Goal: Transaction & Acquisition: Purchase product/service

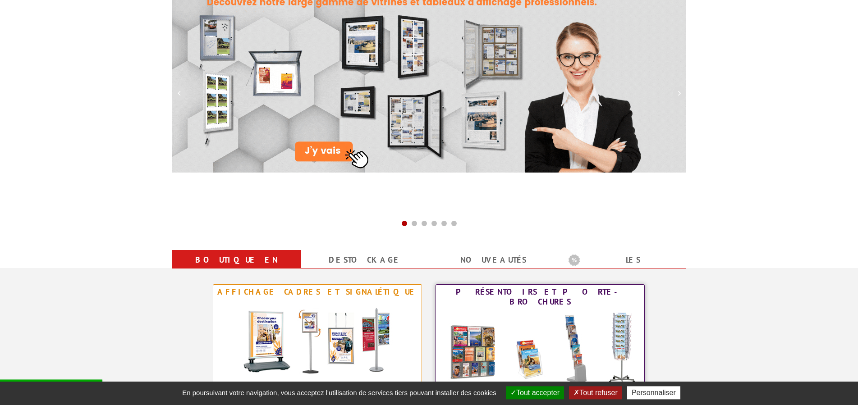
scroll to position [138, 0]
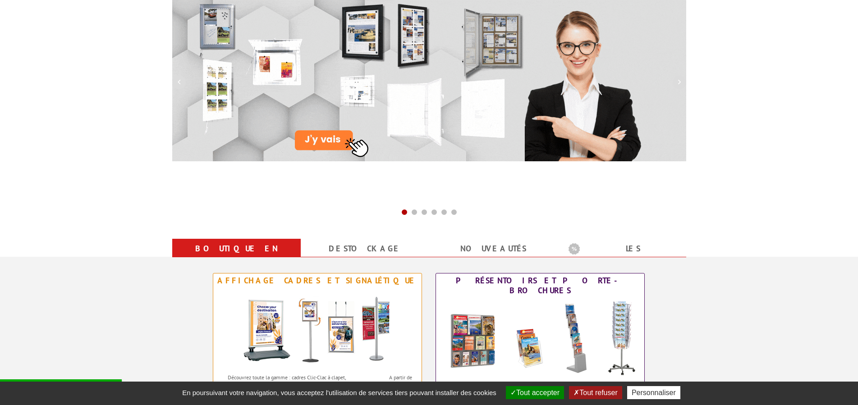
click at [534, 395] on button "Tout accepter" at bounding box center [535, 393] width 58 height 13
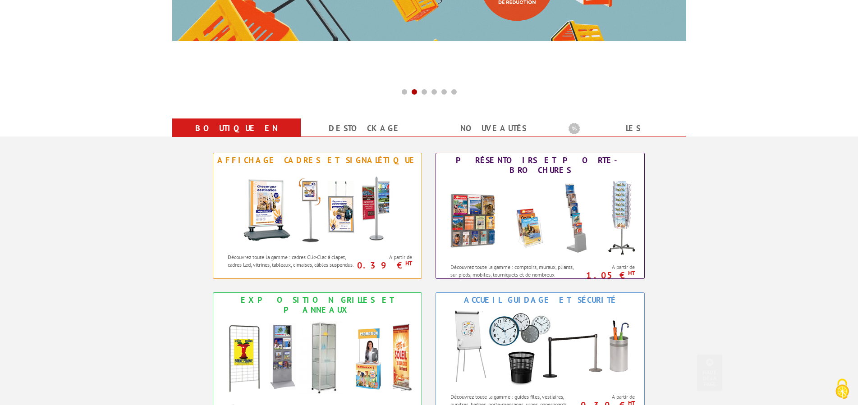
scroll to position [322, 0]
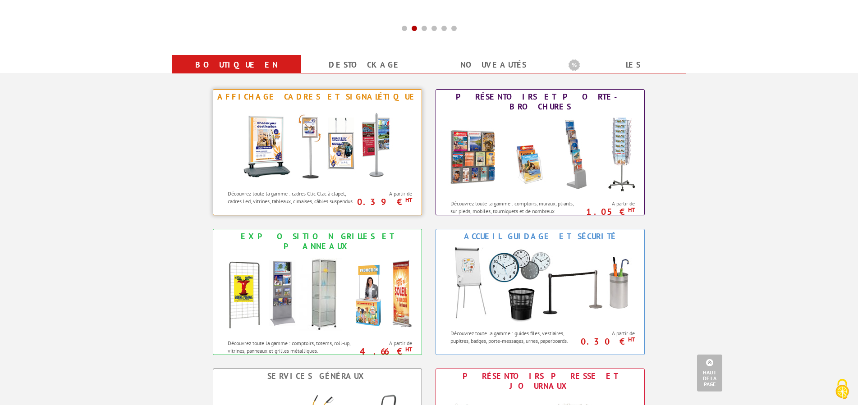
click at [313, 128] on img at bounding box center [317, 144] width 167 height 81
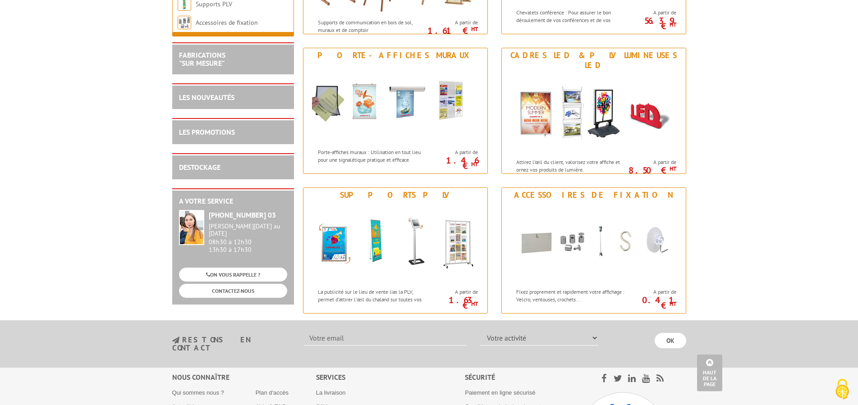
scroll to position [1104, 0]
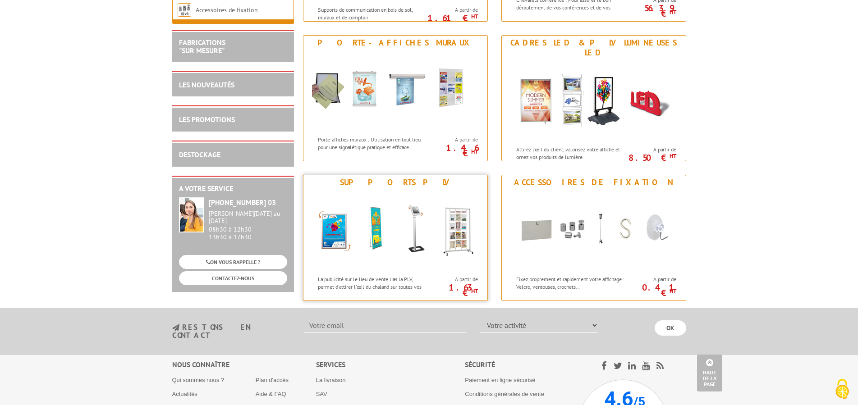
click at [405, 190] on img at bounding box center [395, 230] width 167 height 81
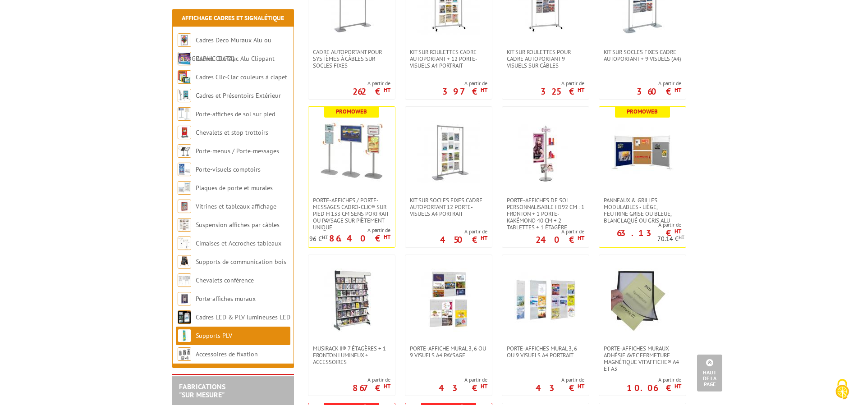
scroll to position [1150, 0]
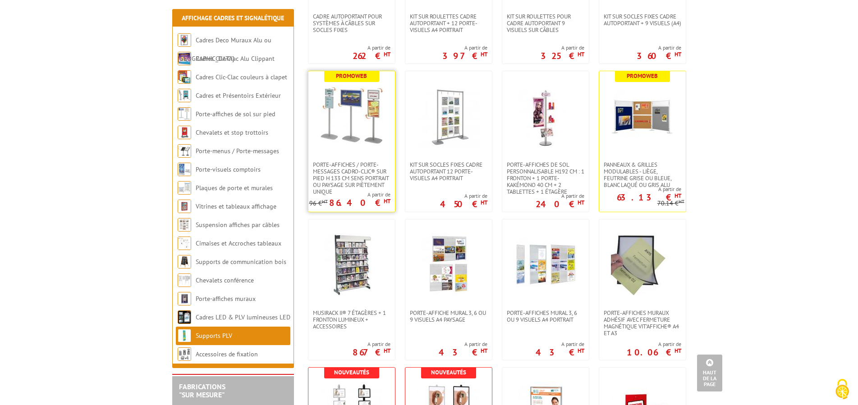
click at [349, 134] on img at bounding box center [351, 116] width 63 height 63
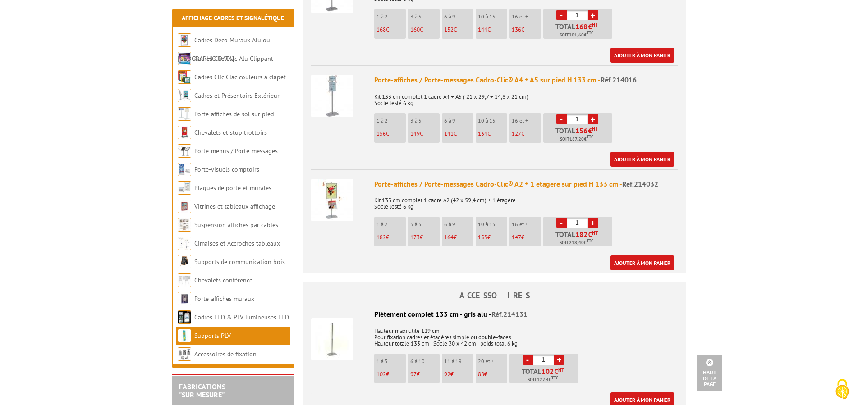
scroll to position [552, 0]
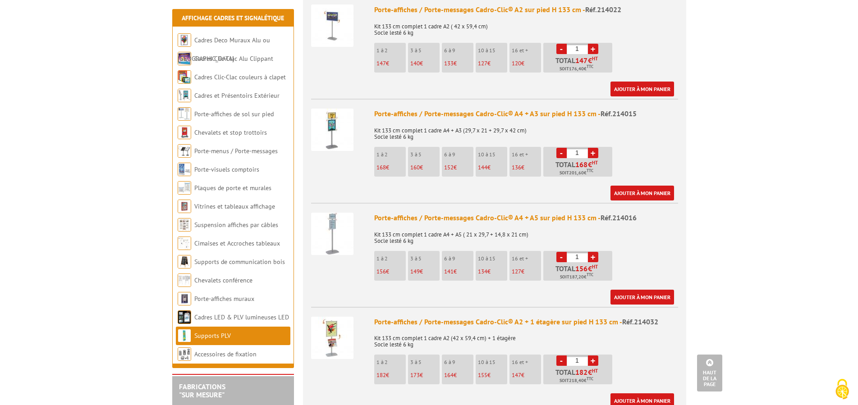
click at [329, 213] on img at bounding box center [332, 234] width 42 height 42
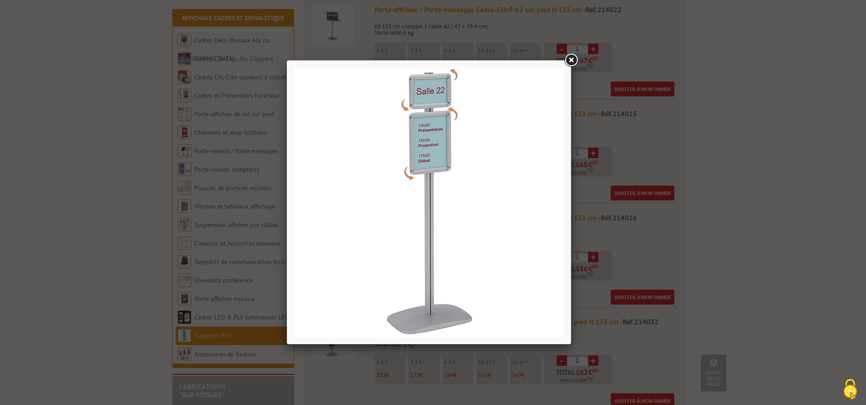
click at [573, 60] on link at bounding box center [571, 60] width 16 height 16
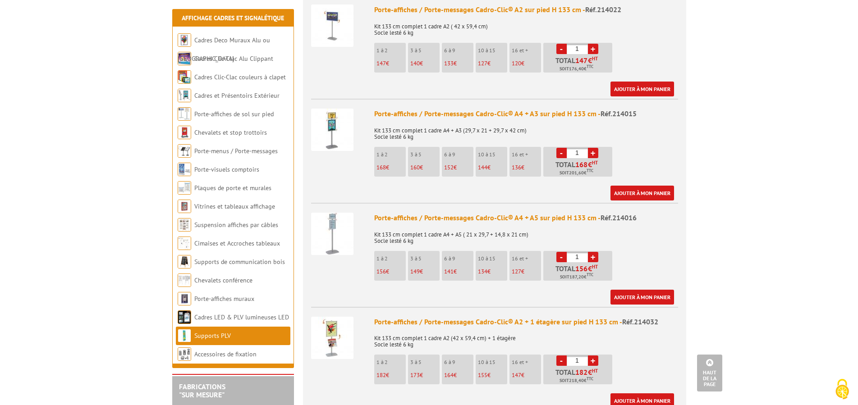
scroll to position [460, 0]
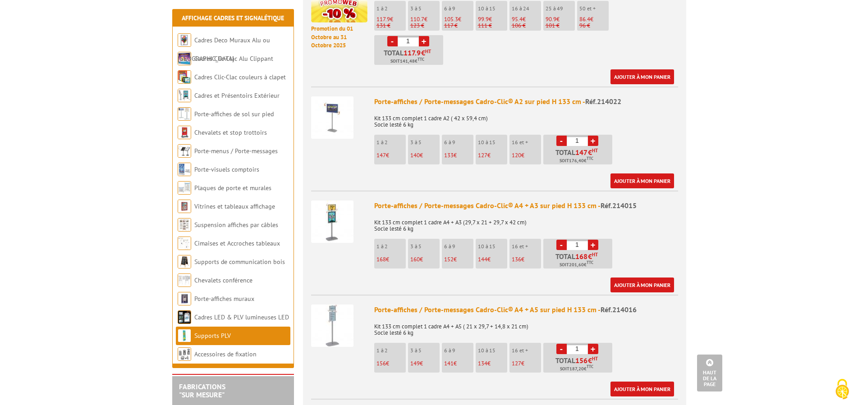
click at [333, 213] on img at bounding box center [332, 222] width 42 height 42
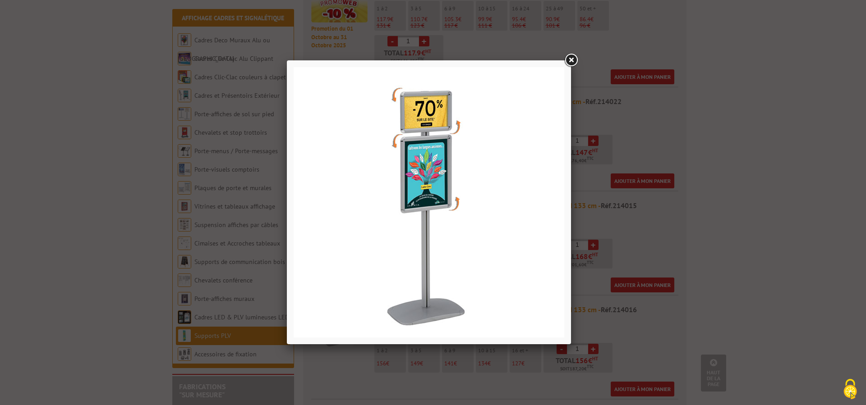
click at [573, 59] on link at bounding box center [571, 60] width 16 height 16
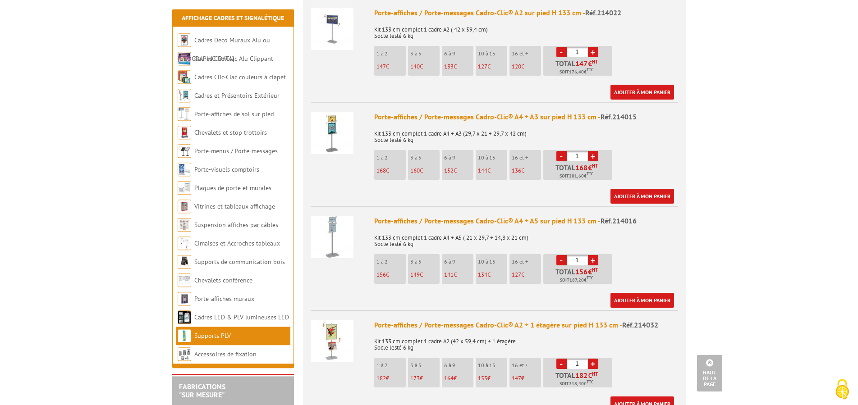
scroll to position [552, 0]
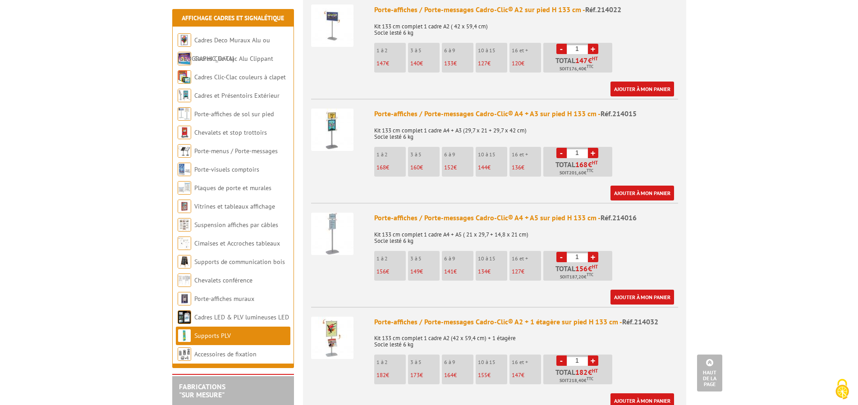
click at [335, 116] on img at bounding box center [332, 130] width 42 height 42
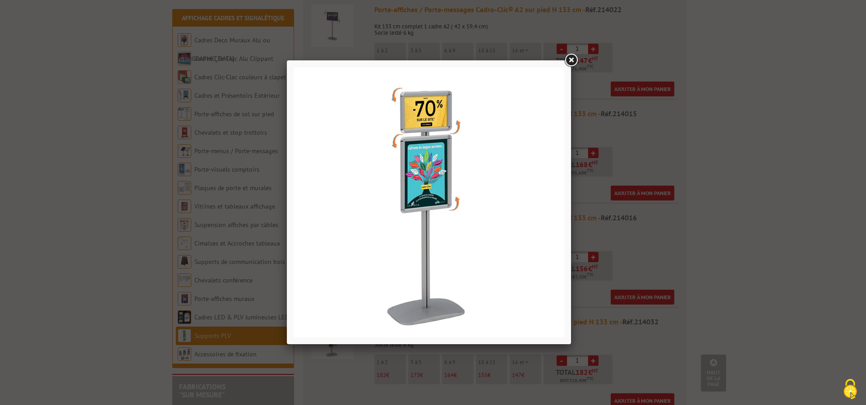
click at [573, 60] on link at bounding box center [571, 60] width 16 height 16
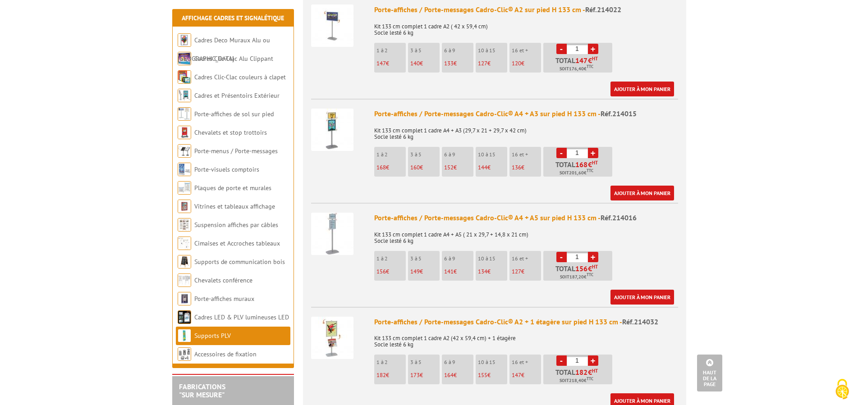
click at [340, 222] on img at bounding box center [332, 234] width 42 height 42
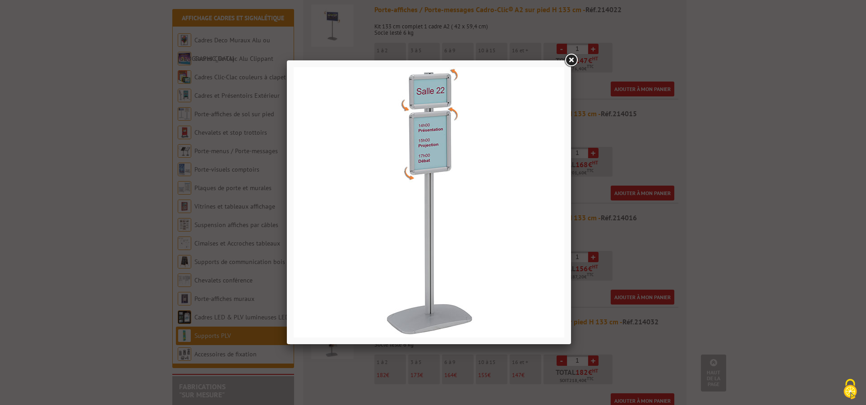
click at [572, 57] on link at bounding box center [571, 60] width 16 height 16
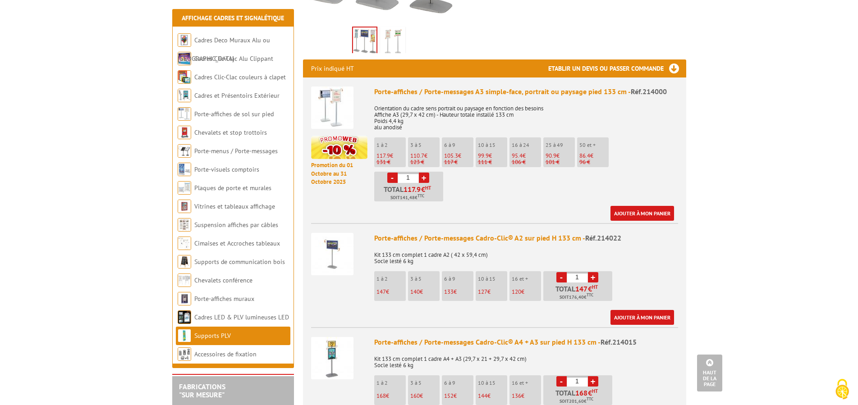
scroll to position [322, 0]
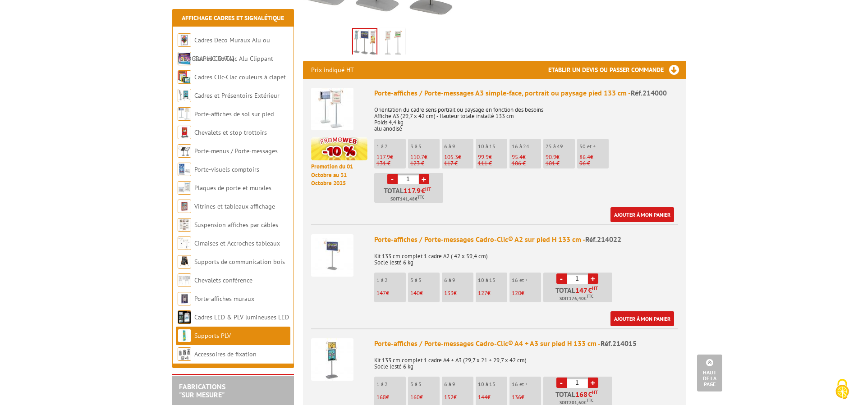
click at [336, 97] on img at bounding box center [332, 109] width 42 height 42
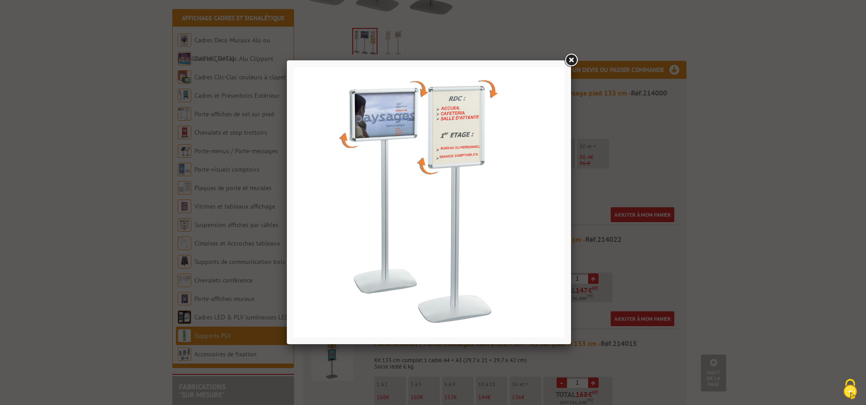
click at [573, 58] on link at bounding box center [571, 60] width 16 height 16
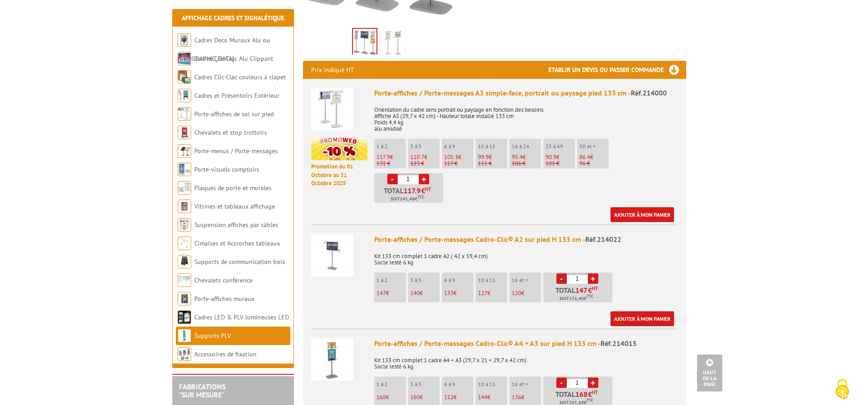
click at [387, 153] on span "117.9" at bounding box center [384, 157] width 14 height 8
click at [497, 178] on ul "1 à 2 117.9 € 131 € 3 à 5 110.7 € 123 € 6 à 9 105.3 €" at bounding box center [526, 171] width 304 height 64
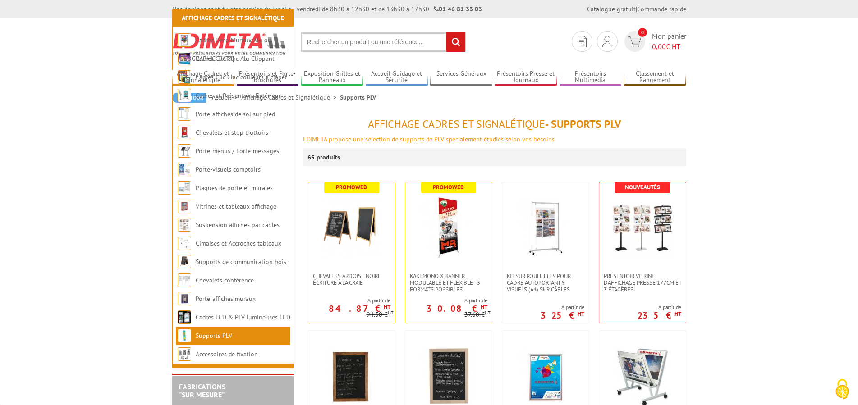
scroll to position [1150, 0]
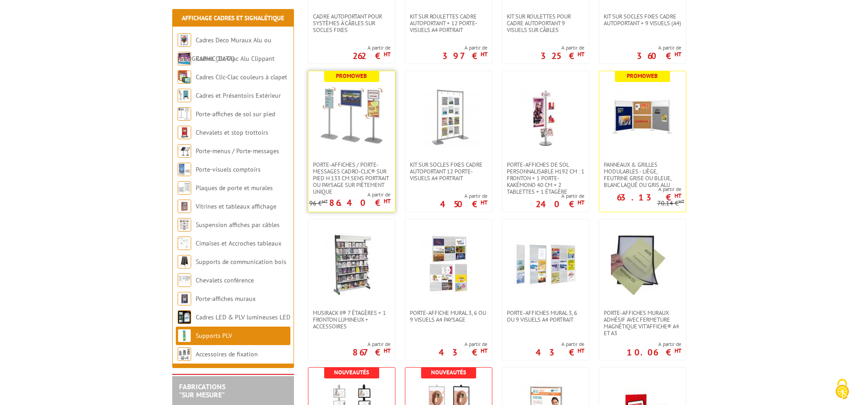
click at [351, 85] on img at bounding box center [351, 116] width 63 height 63
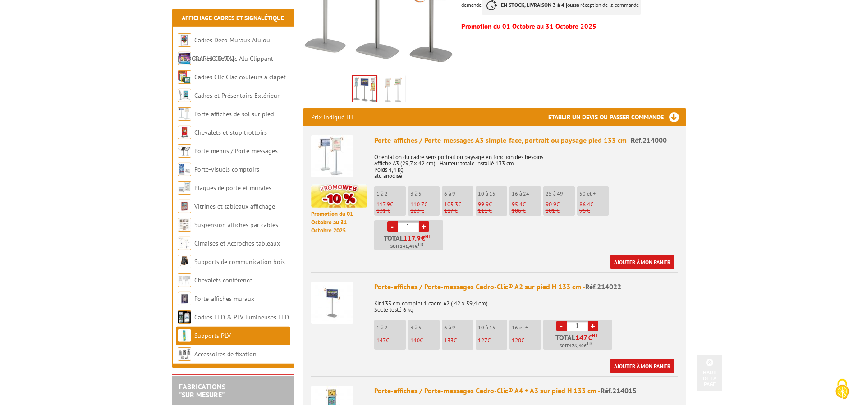
scroll to position [276, 0]
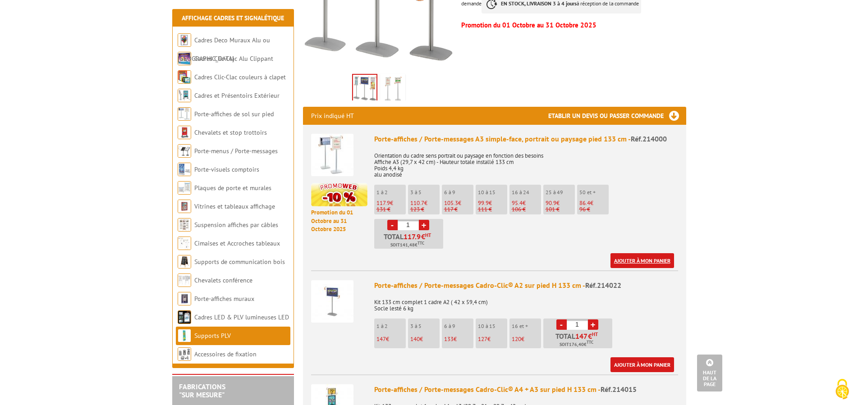
click at [633, 253] on link "Ajouter à mon panier" at bounding box center [643, 260] width 64 height 15
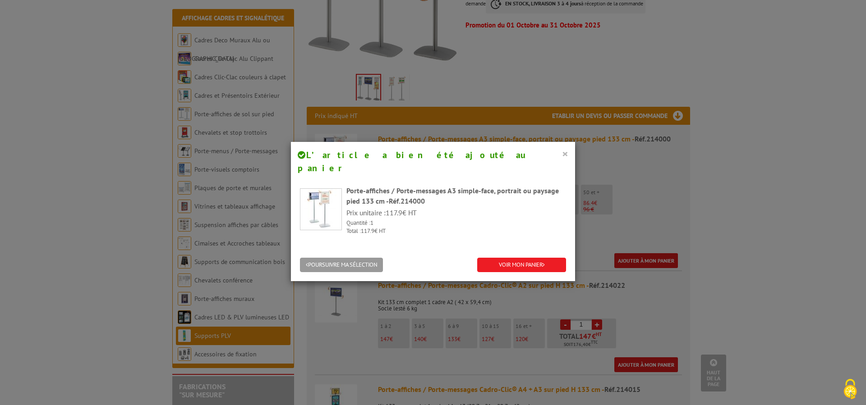
click at [562, 153] on button "×" at bounding box center [565, 154] width 6 height 12
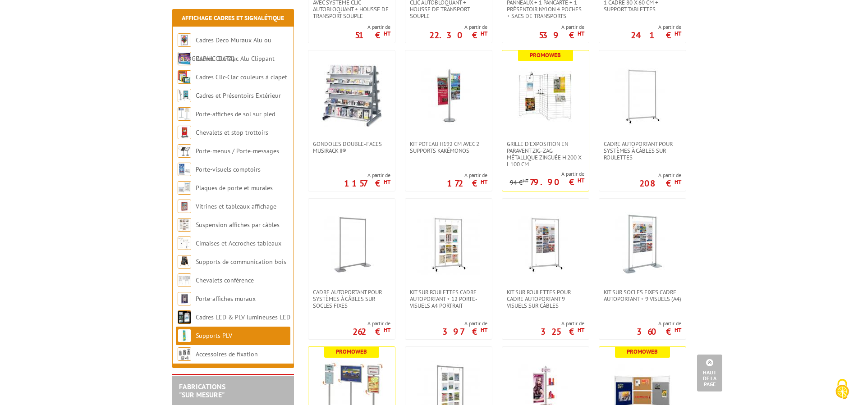
scroll to position [1104, 0]
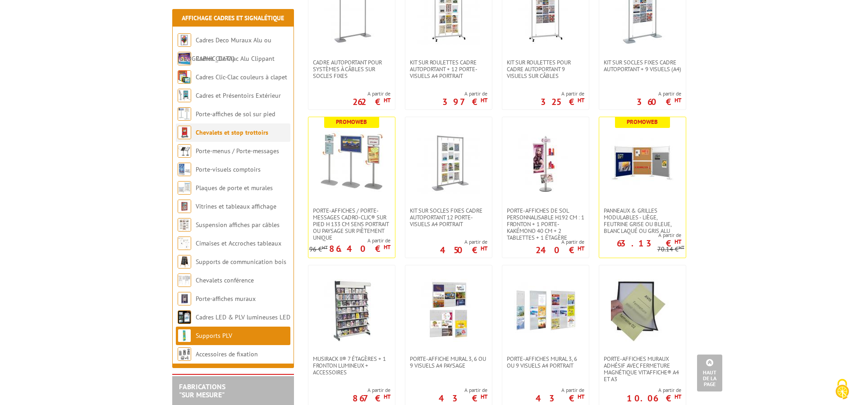
click at [223, 134] on link "Chevalets et stop trottoirs" at bounding box center [232, 133] width 73 height 8
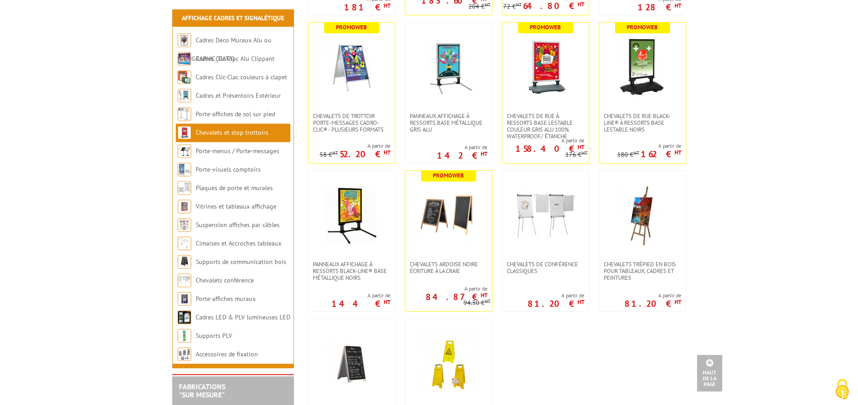
scroll to position [552, 0]
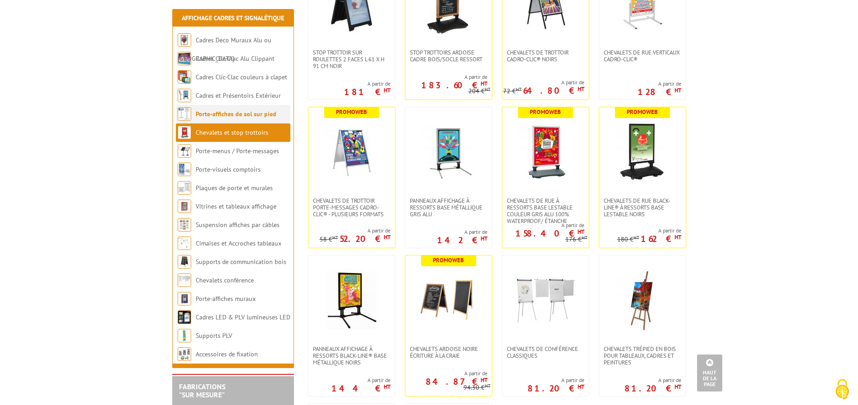
click at [221, 113] on link "Porte-affiches de sol sur pied" at bounding box center [236, 114] width 81 height 8
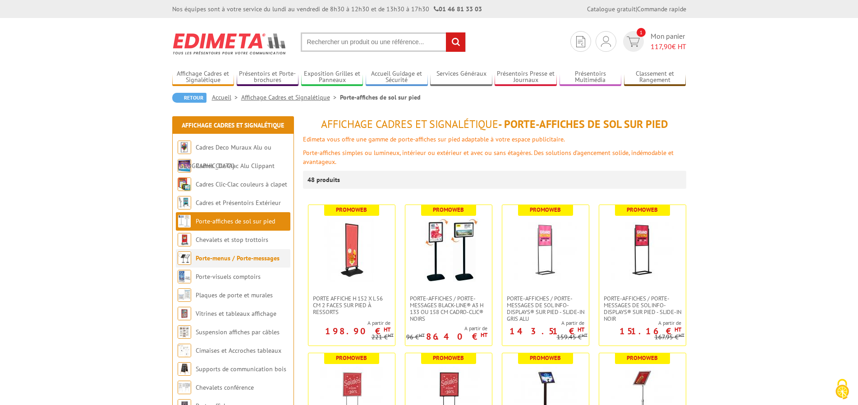
click at [224, 255] on link "Porte-menus / Porte-messages" at bounding box center [238, 258] width 84 height 8
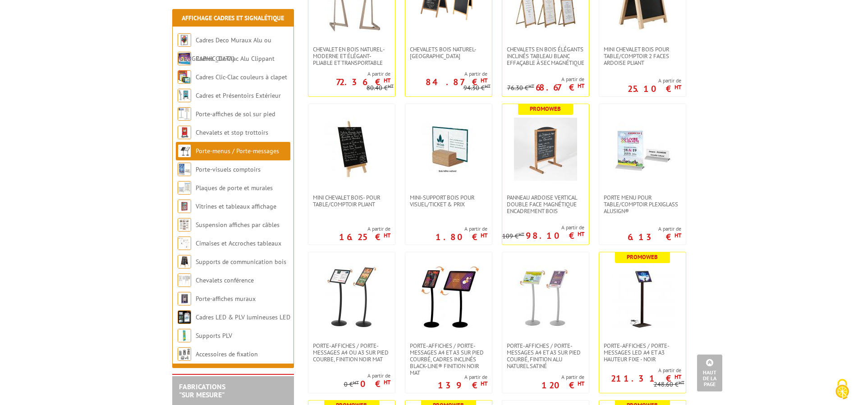
scroll to position [414, 0]
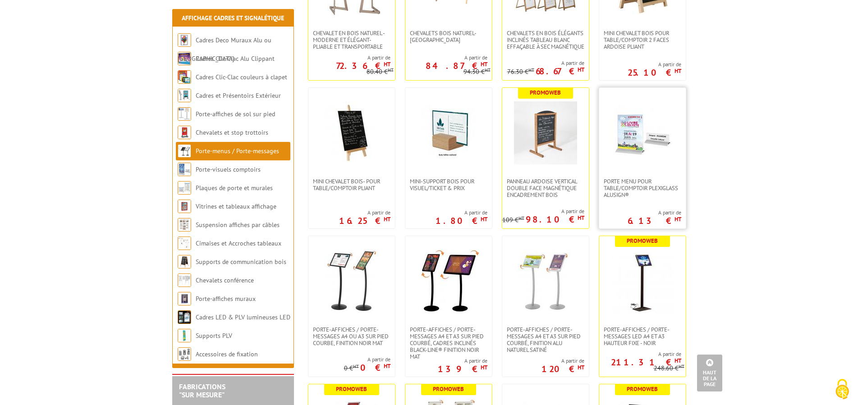
click at [632, 141] on img at bounding box center [642, 132] width 63 height 63
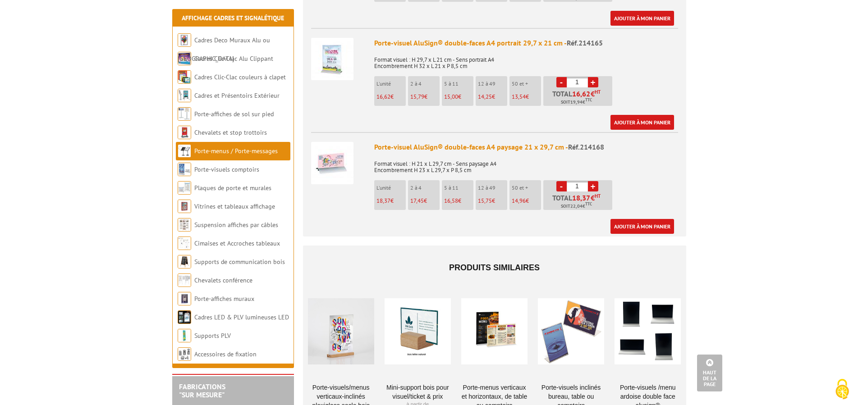
scroll to position [1150, 0]
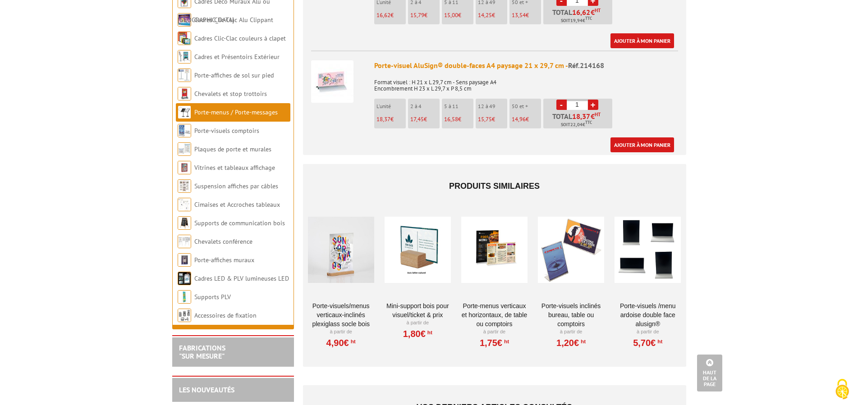
click at [586, 224] on div at bounding box center [571, 250] width 66 height 90
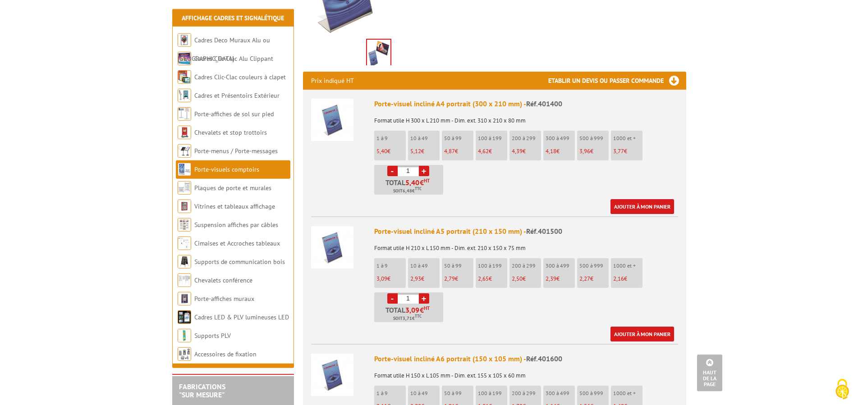
scroll to position [276, 0]
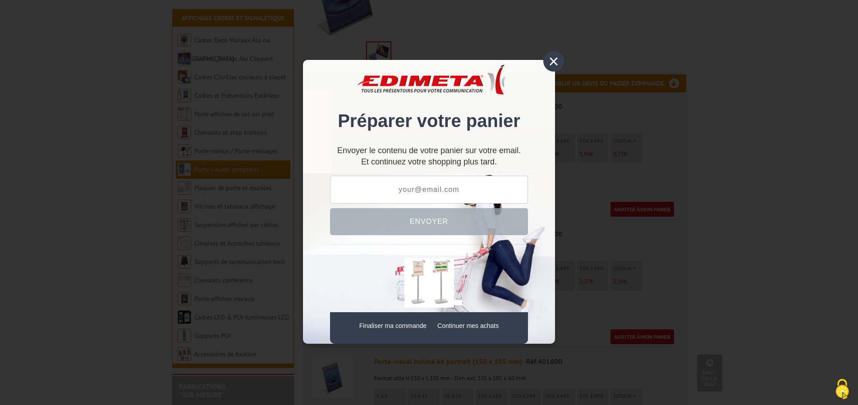
click at [551, 64] on div "×" at bounding box center [553, 61] width 21 height 21
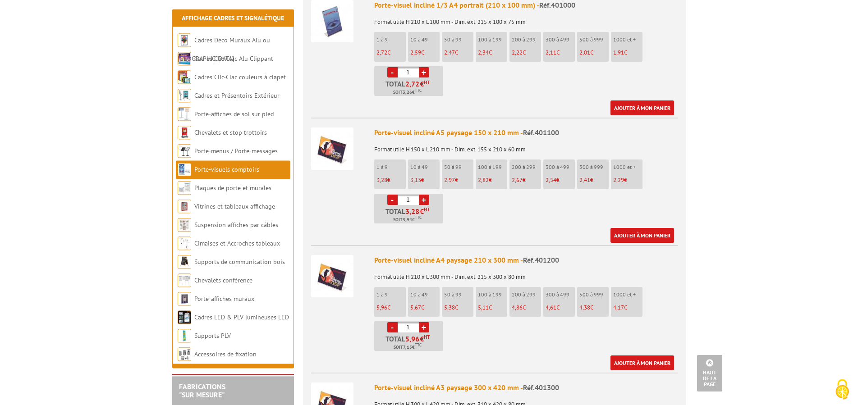
scroll to position [1104, 0]
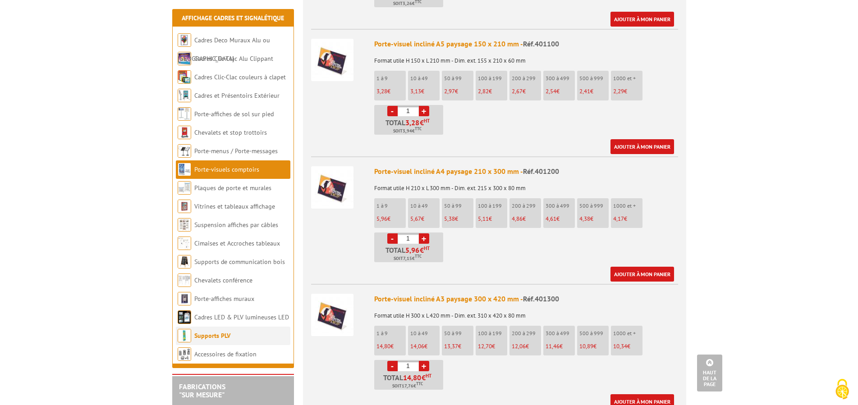
click at [214, 335] on link "Supports PLV" at bounding box center [212, 336] width 36 height 8
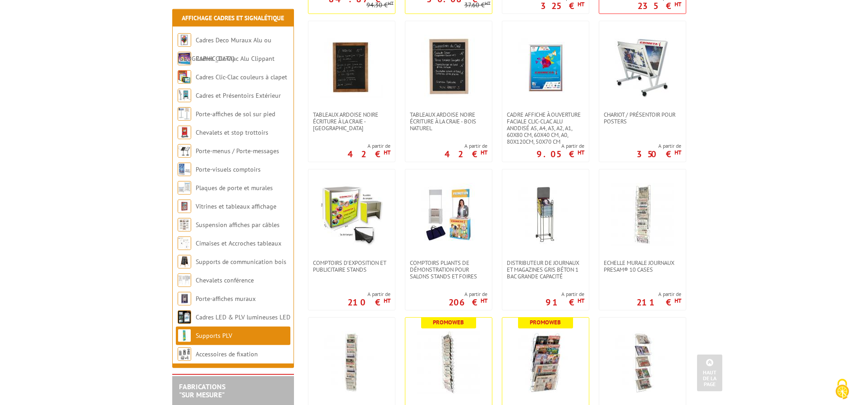
scroll to position [322, 0]
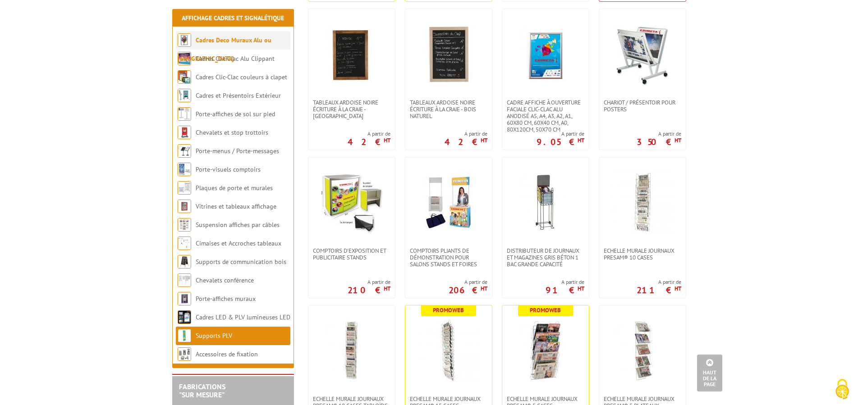
click at [244, 34] on li "Cadres Deco Muraux Alu ou [GEOGRAPHIC_DATA]" at bounding box center [233, 40] width 115 height 18
click at [244, 37] on link "Cadres Deco Muraux Alu ou [GEOGRAPHIC_DATA]" at bounding box center [225, 49] width 94 height 27
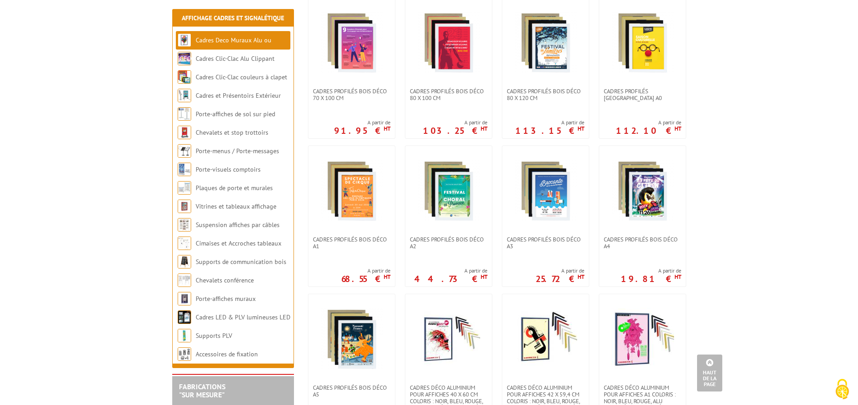
scroll to position [552, 0]
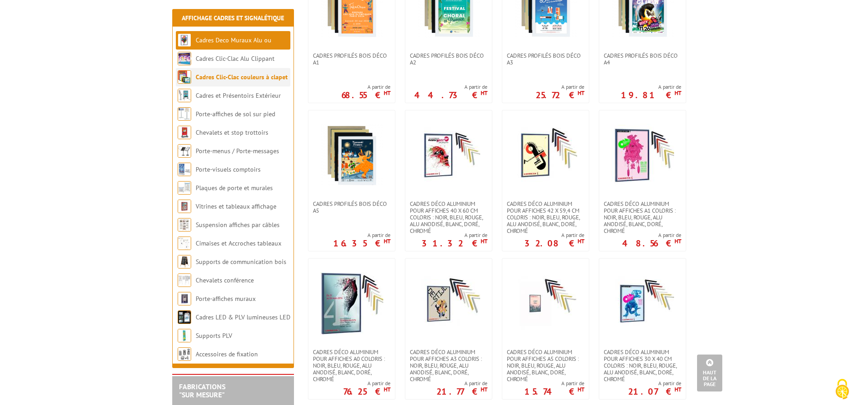
click at [219, 77] on link "Cadres Clic-Clac couleurs à clapet" at bounding box center [242, 77] width 92 height 8
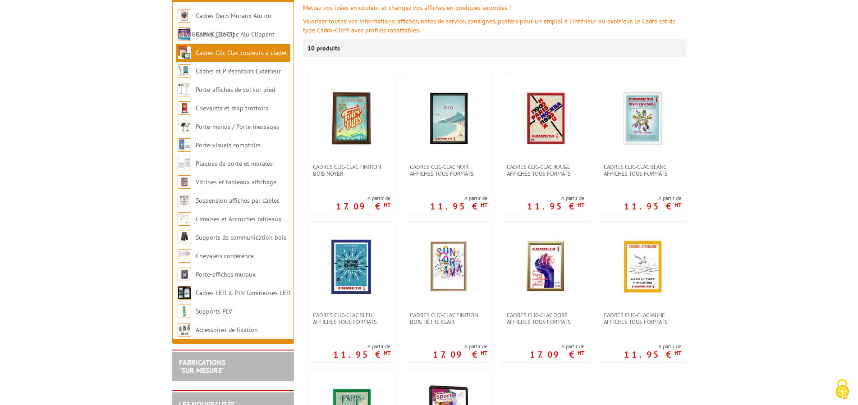
scroll to position [138, 0]
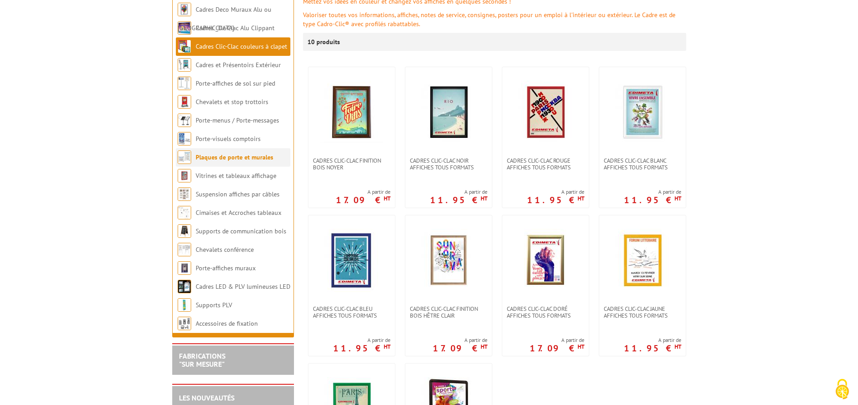
click at [213, 157] on link "Plaques de porte et murales" at bounding box center [235, 157] width 78 height 8
